Goal: Entertainment & Leisure: Consume media (video, audio)

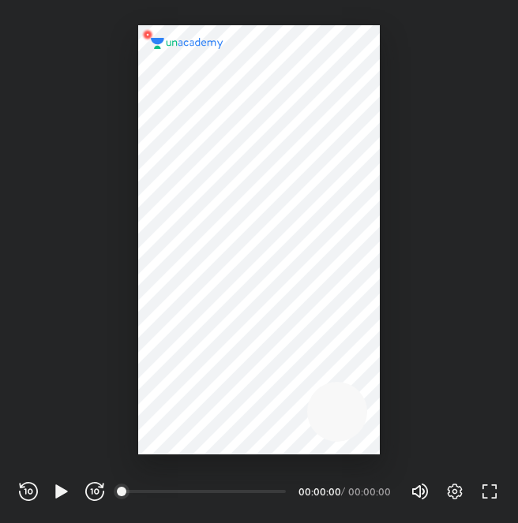
scroll to position [523, 518]
click at [51, 494] on div "REWIND (J) PLAY (K) FORWARD (L)" at bounding box center [61, 491] width 85 height 19
click at [57, 494] on icon "button" at bounding box center [61, 491] width 12 height 13
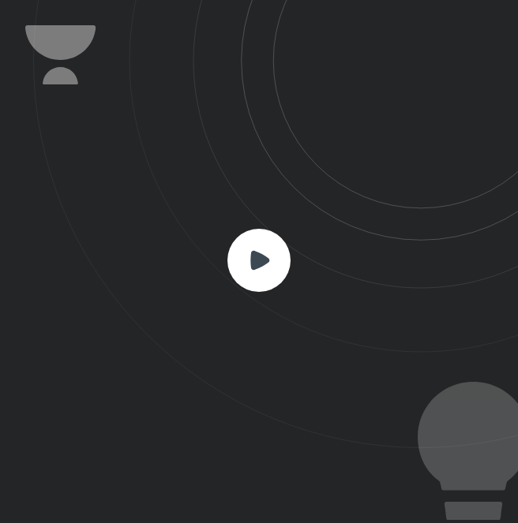
click at [255, 275] on rect at bounding box center [258, 260] width 63 height 63
click at [262, 248] on rect at bounding box center [258, 260] width 63 height 63
click at [253, 260] on icon at bounding box center [259, 259] width 19 height 19
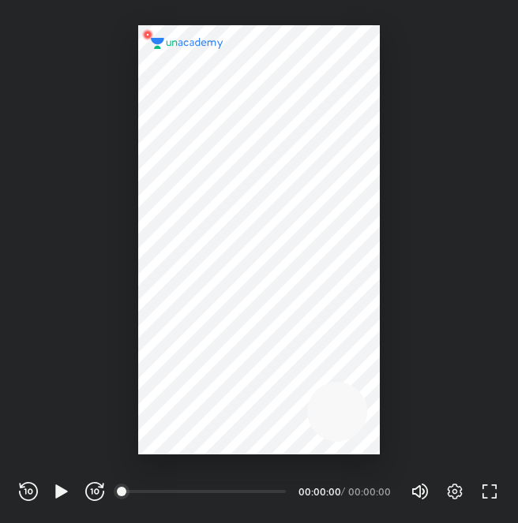
scroll to position [523, 518]
click at [144, 434] on div at bounding box center [258, 239] width 241 height 429
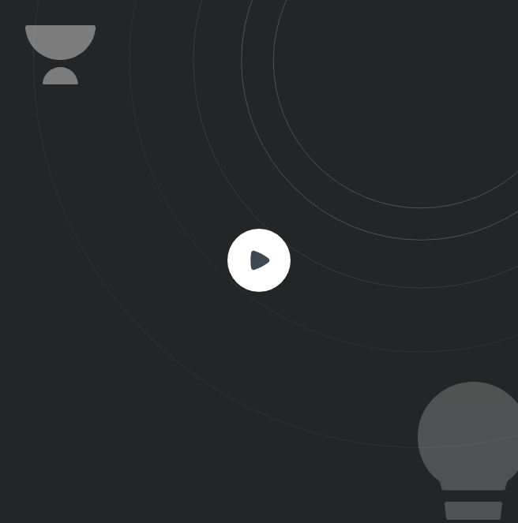
click at [260, 247] on rect at bounding box center [258, 260] width 63 height 63
click at [226, 256] on icon at bounding box center [275, 224] width 485 height 448
click at [249, 258] on rect at bounding box center [258, 260] width 63 height 63
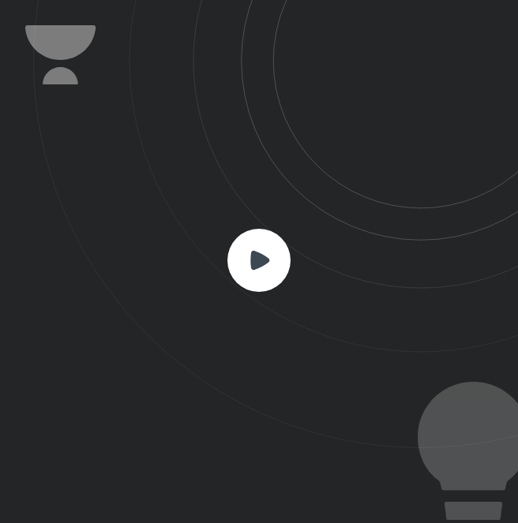
click at [517, 0] on html "CONNECTING TO 's CLASS REWIND (J) PLAY (K) FORWARD (L) 00:00 00:00:00 / 00:00:0…" at bounding box center [259, 0] width 518 height 0
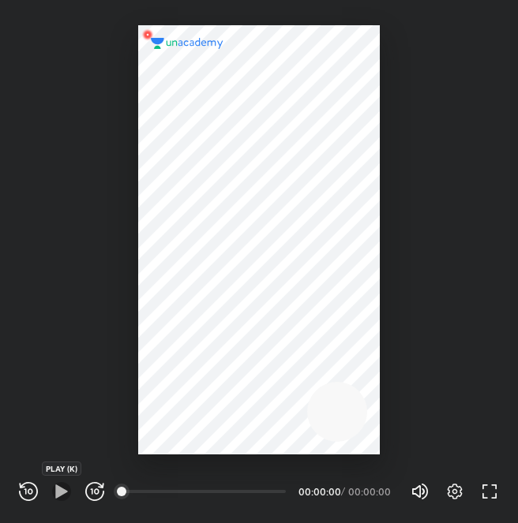
click at [63, 495] on icon "button" at bounding box center [61, 491] width 19 height 19
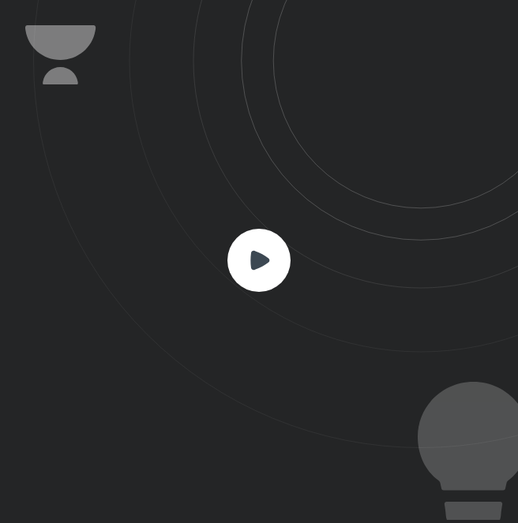
click at [245, 261] on rect at bounding box center [258, 260] width 63 height 63
